Goal: Navigation & Orientation: Find specific page/section

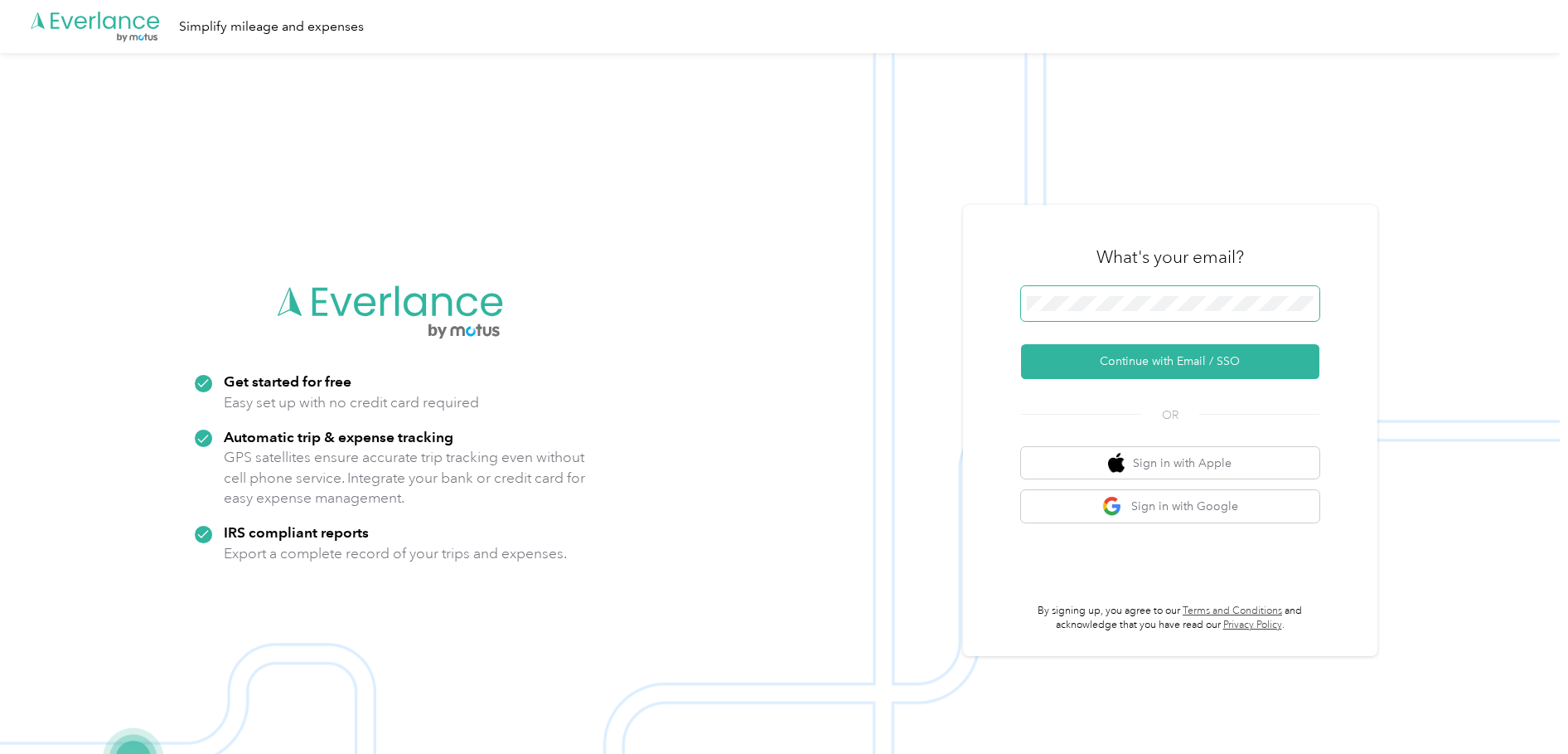
click at [1039, 319] on span at bounding box center [1169, 304] width 298 height 34
click at [1105, 360] on button "Continue with Email / SSO" at bounding box center [1169, 362] width 298 height 34
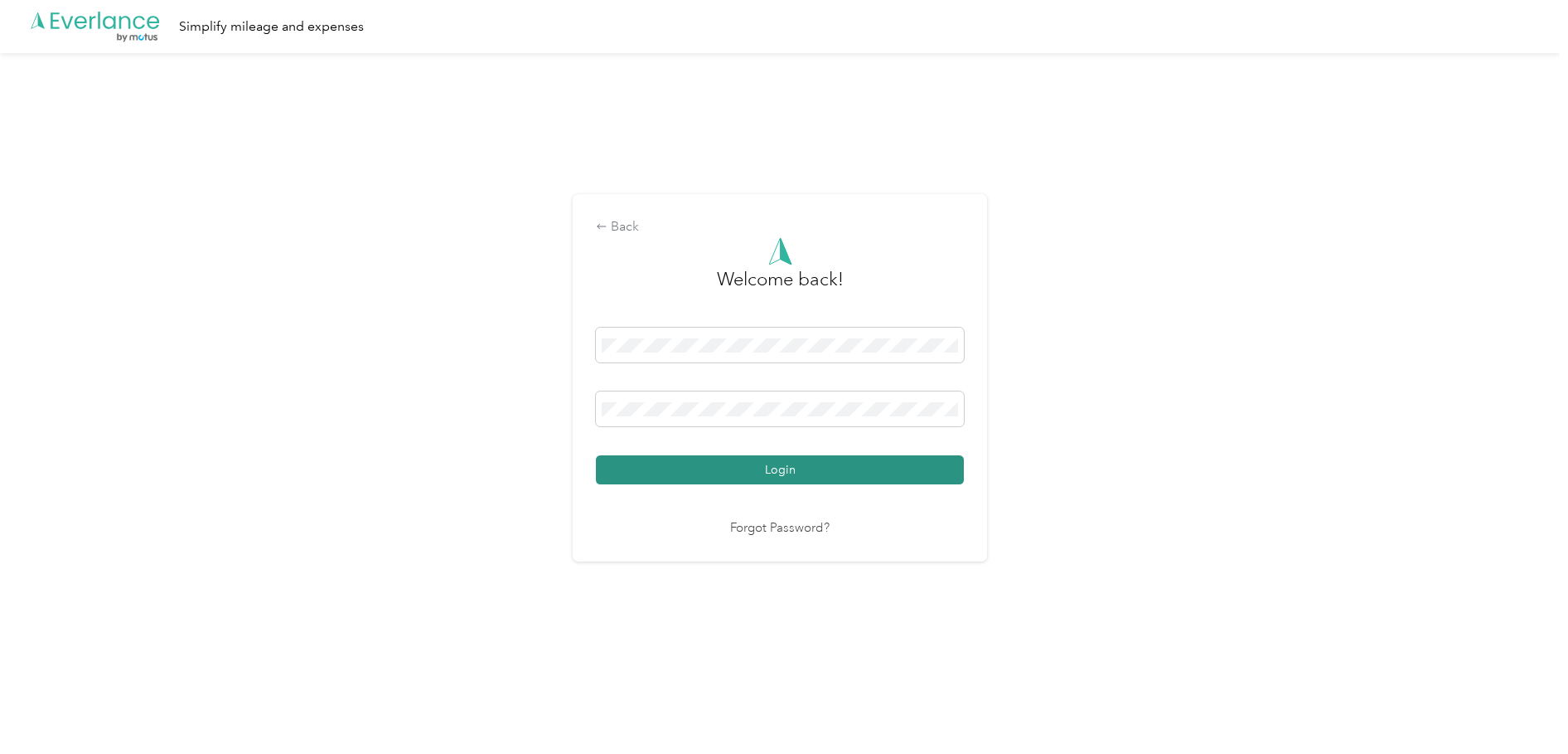
click at [717, 459] on button "Login" at bounding box center [780, 469] width 368 height 29
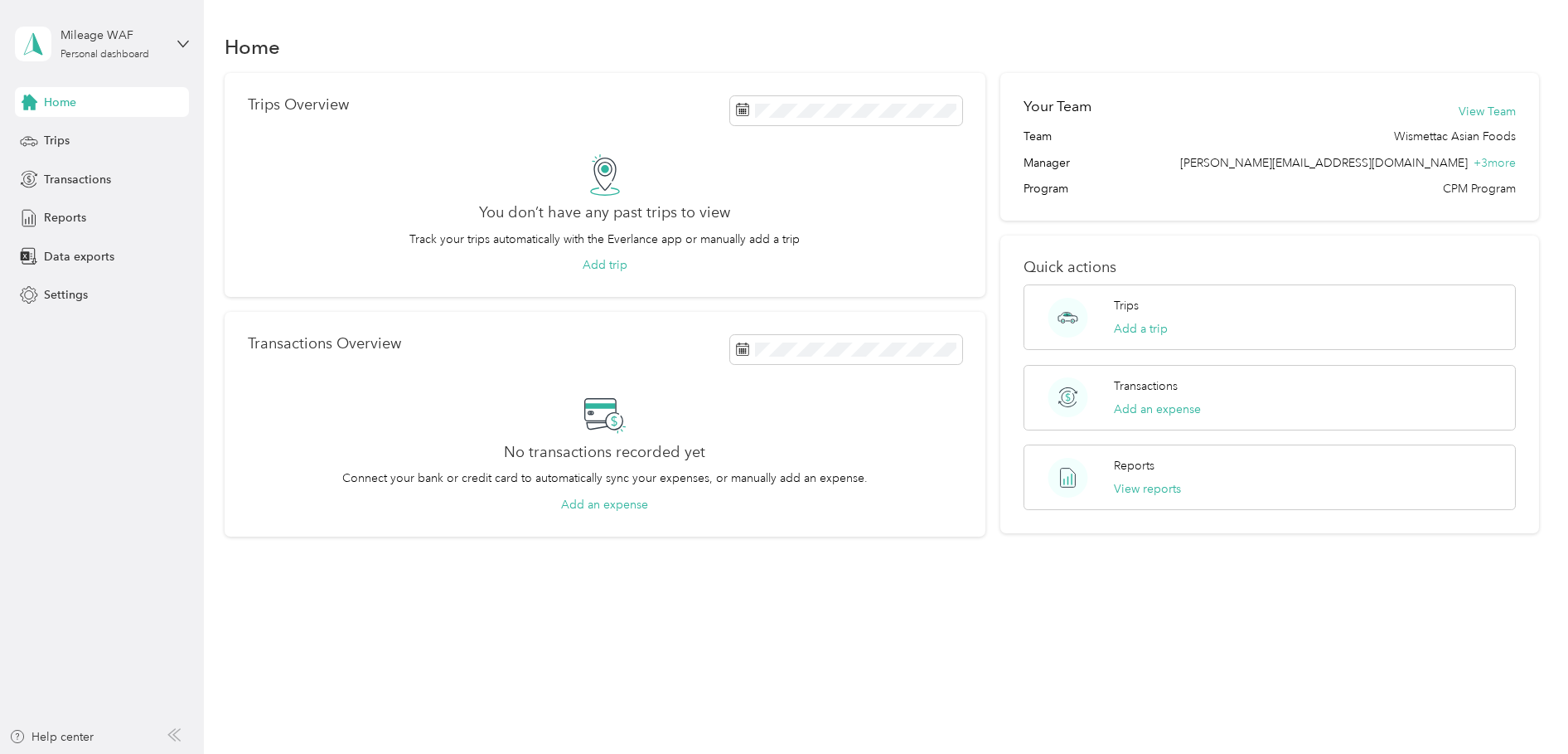
click at [65, 102] on span "Home" at bounding box center [60, 102] width 33 height 17
click at [184, 41] on icon at bounding box center [183, 44] width 12 height 12
click at [93, 392] on aside "Mileage WAF Personal dashboard Home Trips Transactions Reports Data exports Set…" at bounding box center [101, 377] width 204 height 754
click at [53, 112] on div "Home" at bounding box center [101, 102] width 174 height 30
click at [43, 144] on div "Trips" at bounding box center [101, 140] width 174 height 30
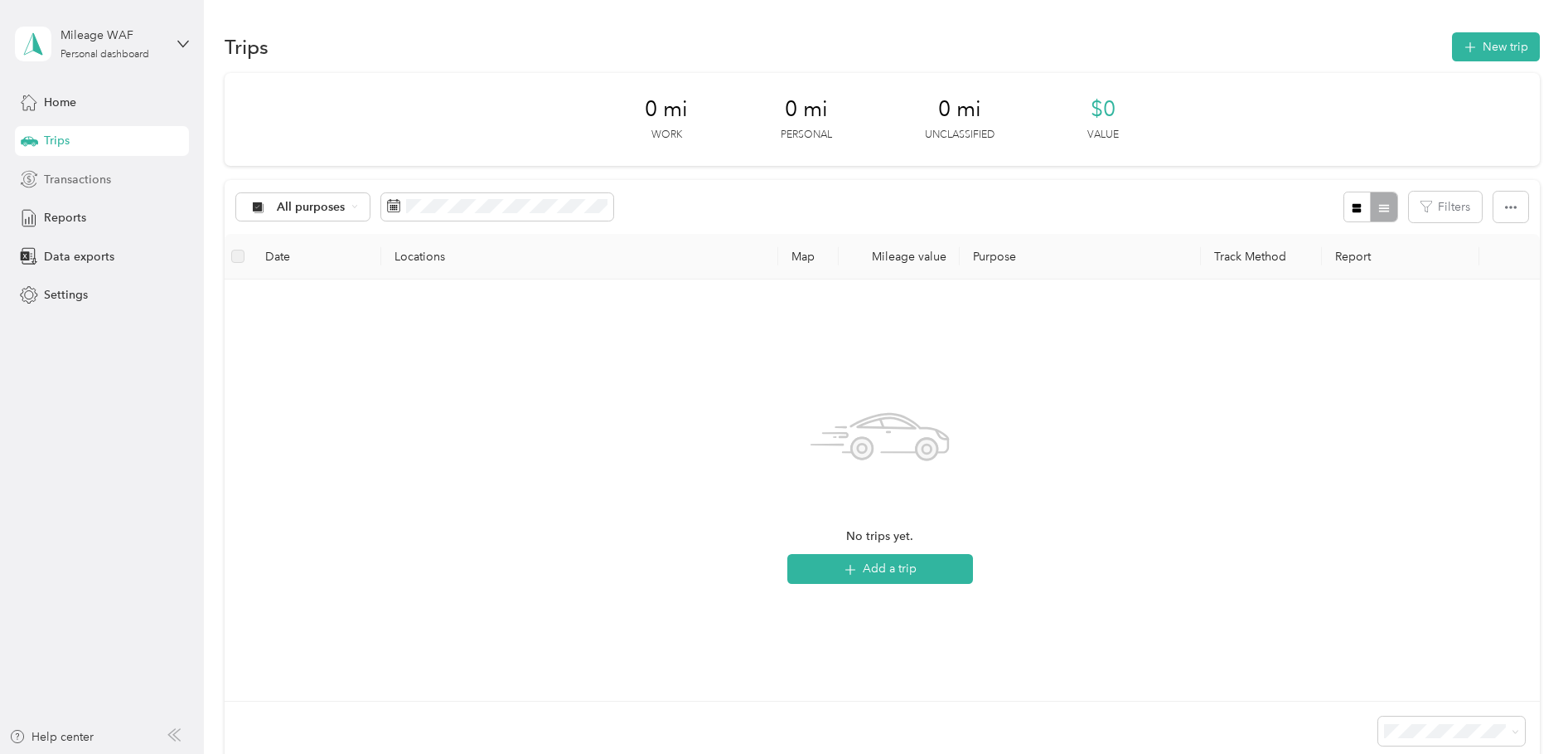
click at [61, 178] on span "Transactions" at bounding box center [77, 179] width 67 height 17
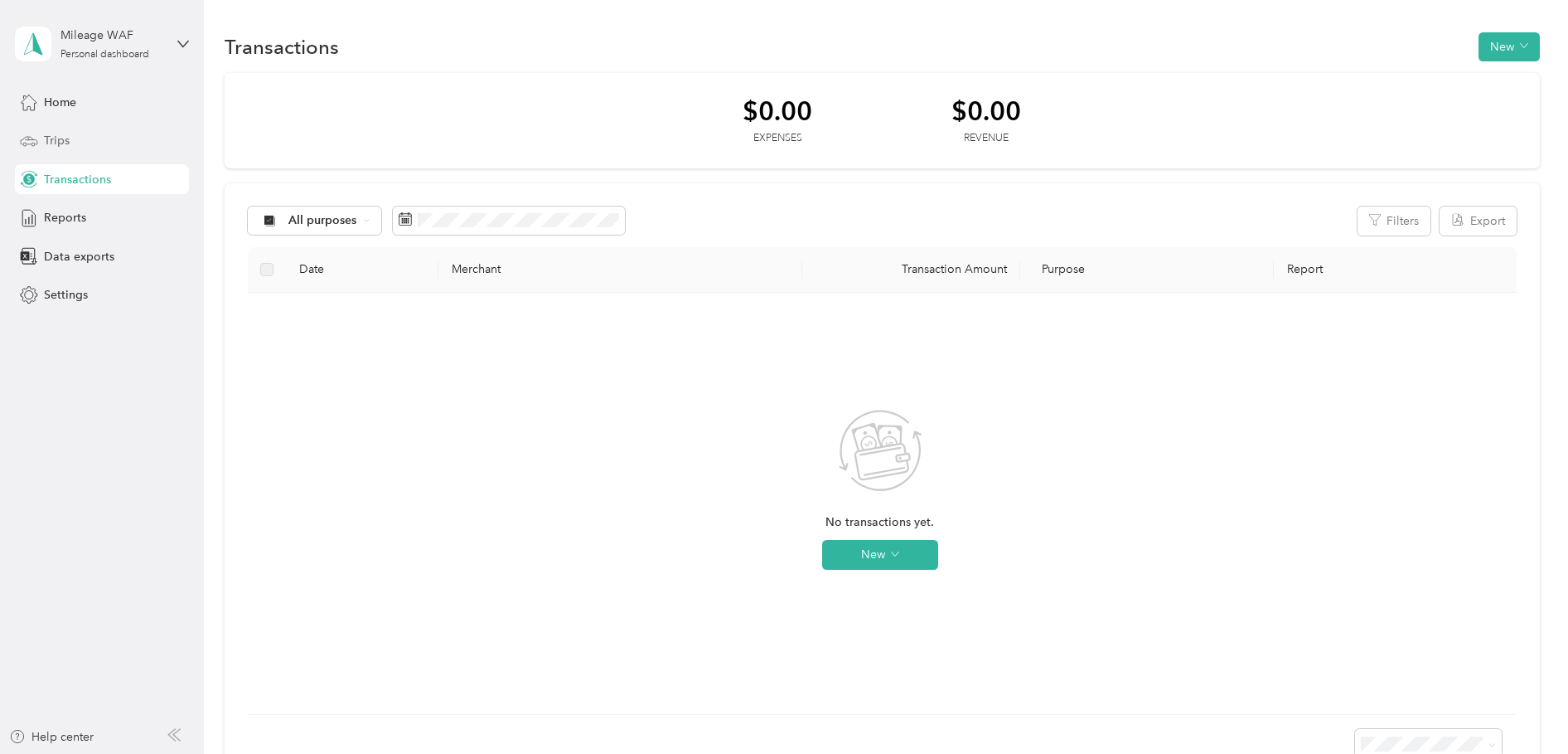
click at [78, 145] on div "Trips" at bounding box center [101, 140] width 174 height 30
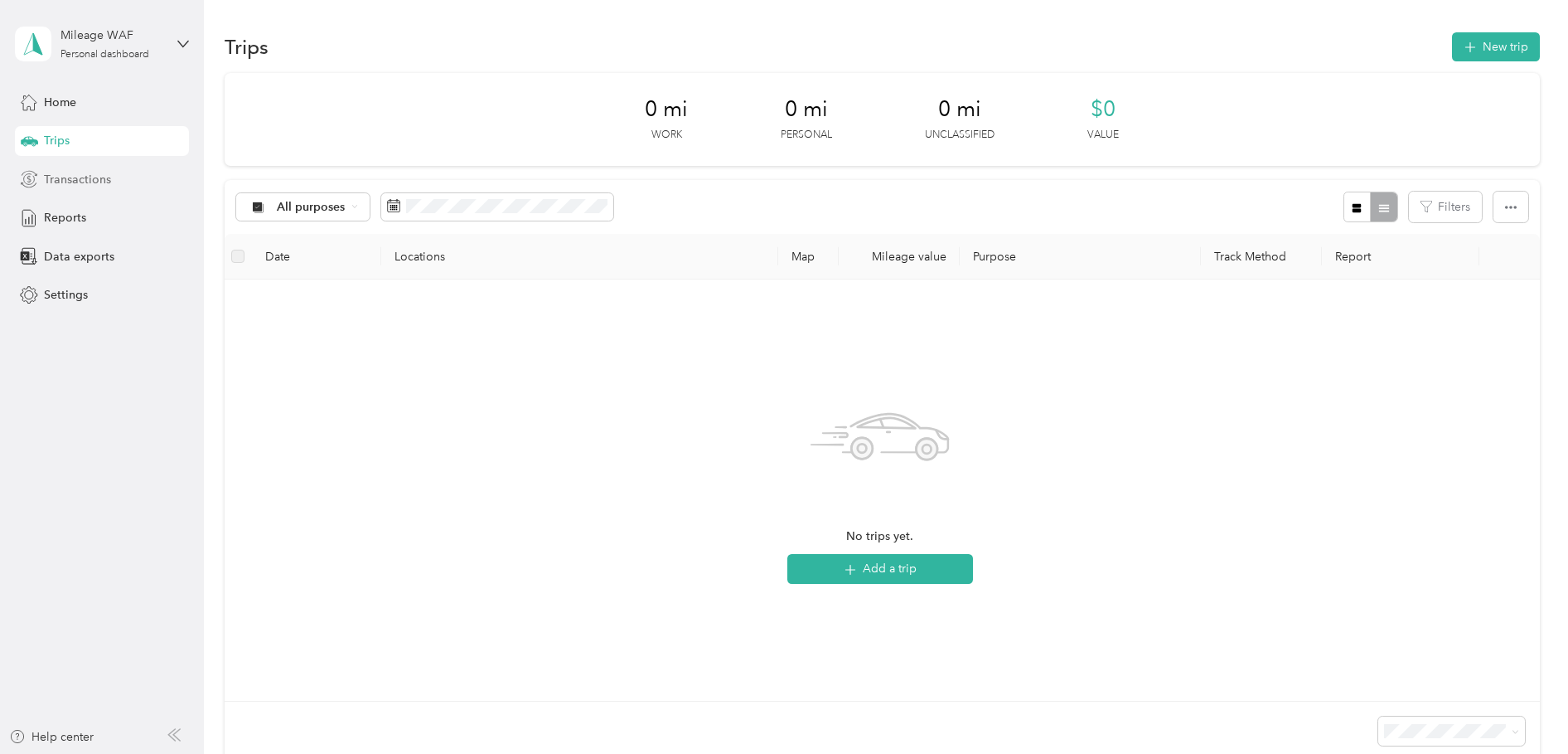
click at [96, 191] on div "Transactions" at bounding box center [101, 179] width 174 height 30
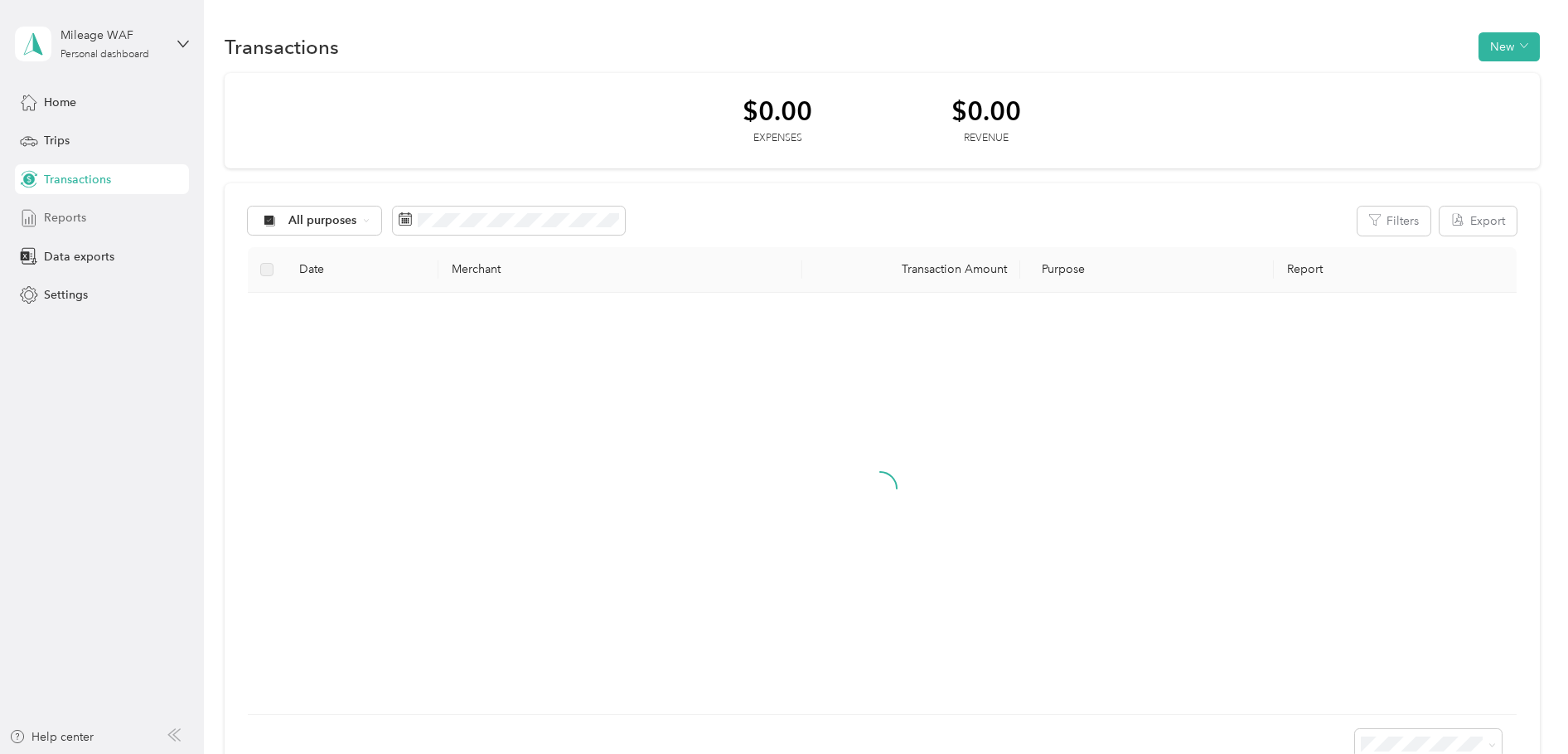
click at [78, 215] on span "Reports" at bounding box center [64, 218] width 43 height 17
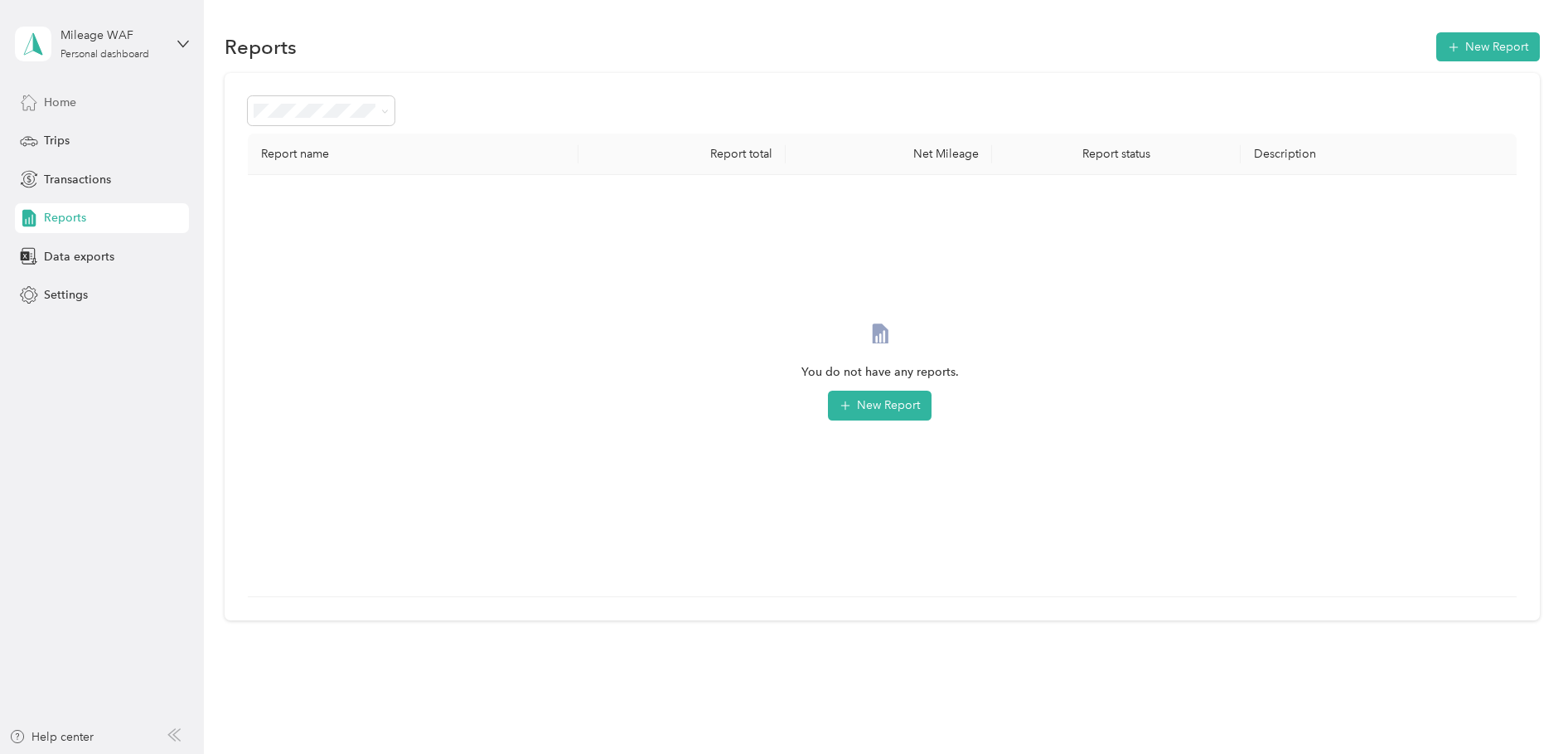
click at [73, 96] on span "Home" at bounding box center [60, 102] width 33 height 17
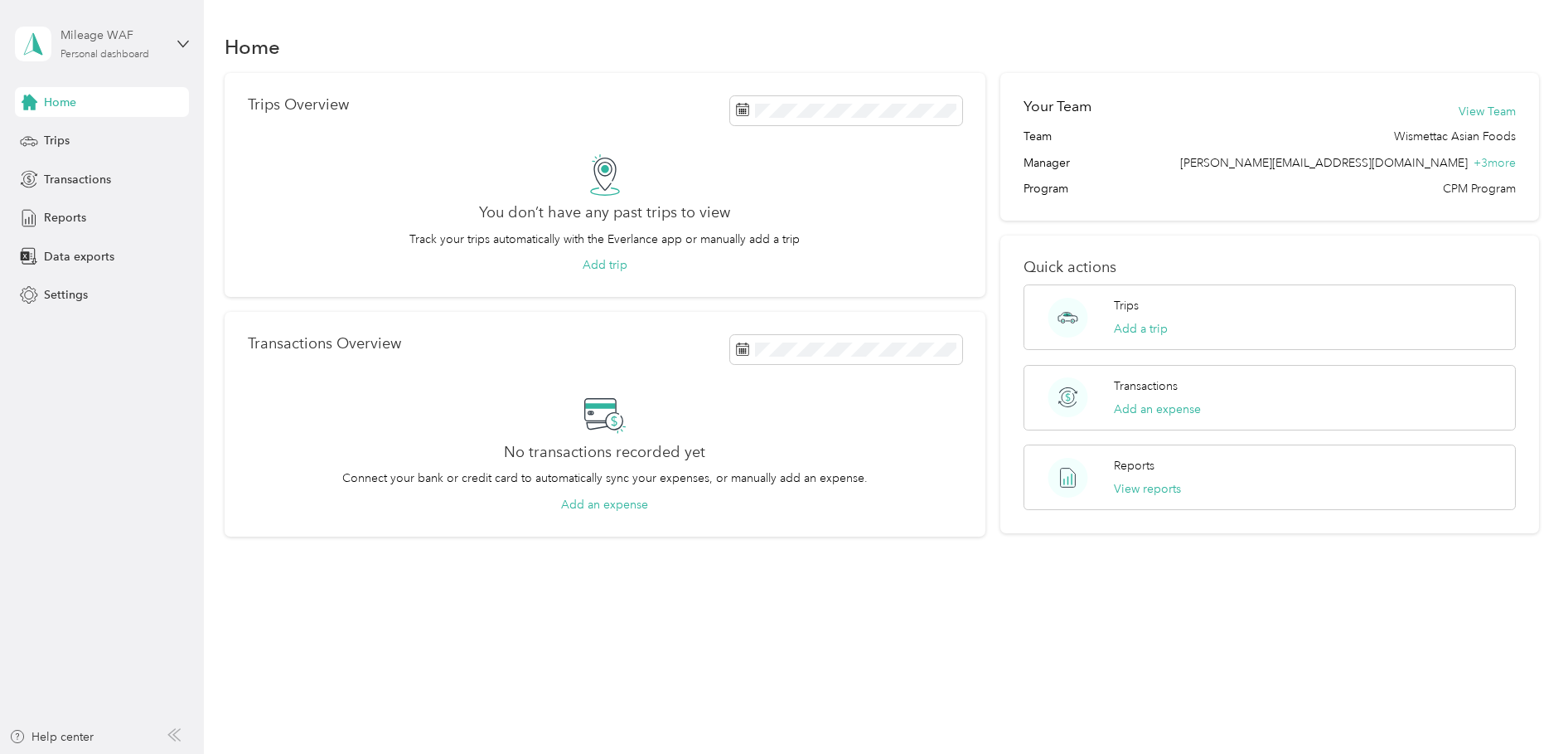
click at [158, 48] on div "Mileage WAF Personal dashboard" at bounding box center [112, 43] width 103 height 34
click at [63, 142] on div "Log out" at bounding box center [189, 137] width 326 height 29
